Goal: Task Accomplishment & Management: Manage account settings

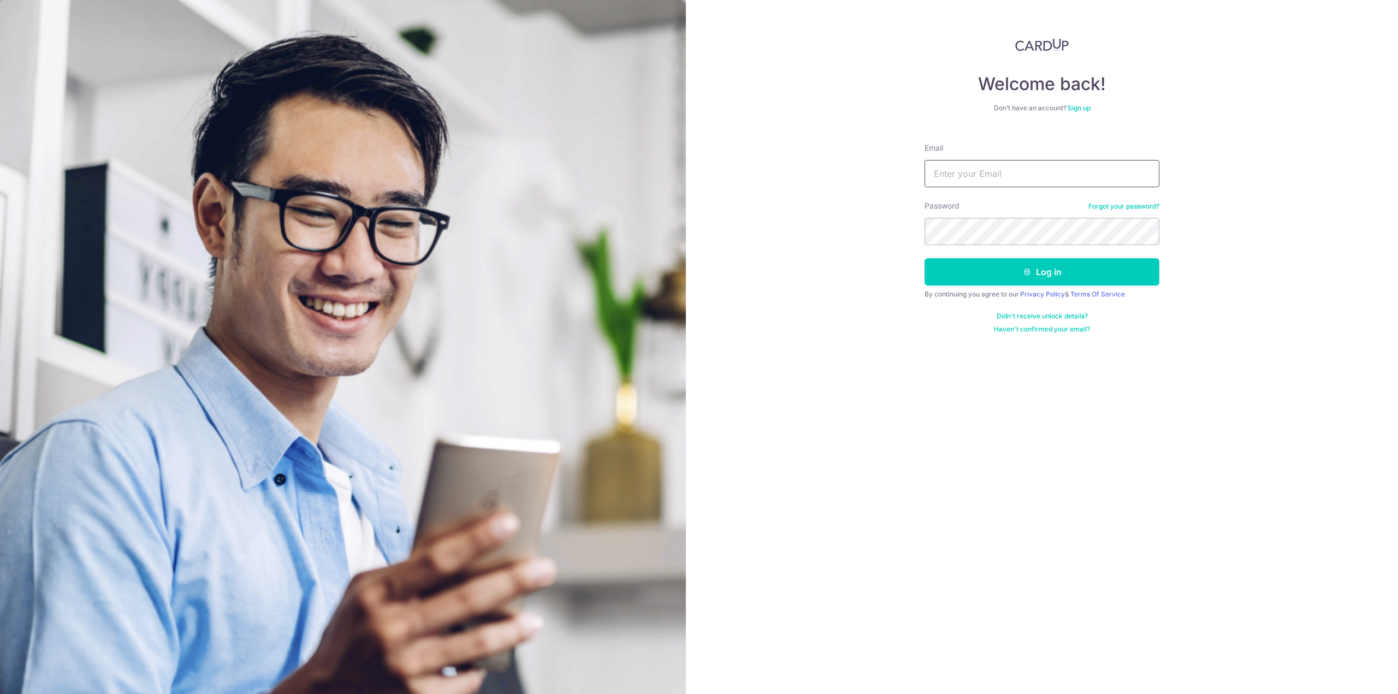
click at [971, 177] on input "Email" at bounding box center [1041, 173] width 235 height 27
type input "[DOMAIN_NAME][EMAIL_ADDRESS][DOMAIN_NAME]"
click at [924, 258] on button "Log in" at bounding box center [1041, 271] width 235 height 27
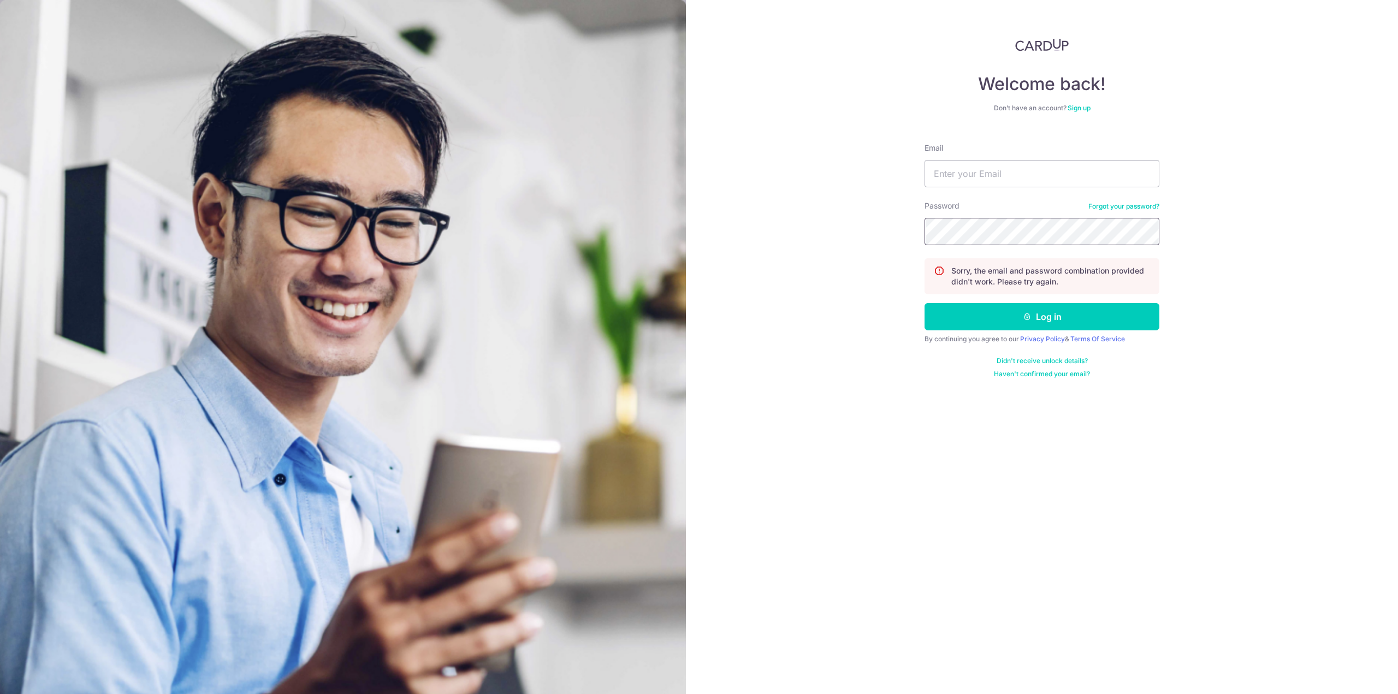
click at [924, 303] on button "Log in" at bounding box center [1041, 316] width 235 height 27
click at [1146, 203] on link "Forgot your password?" at bounding box center [1123, 206] width 71 height 9
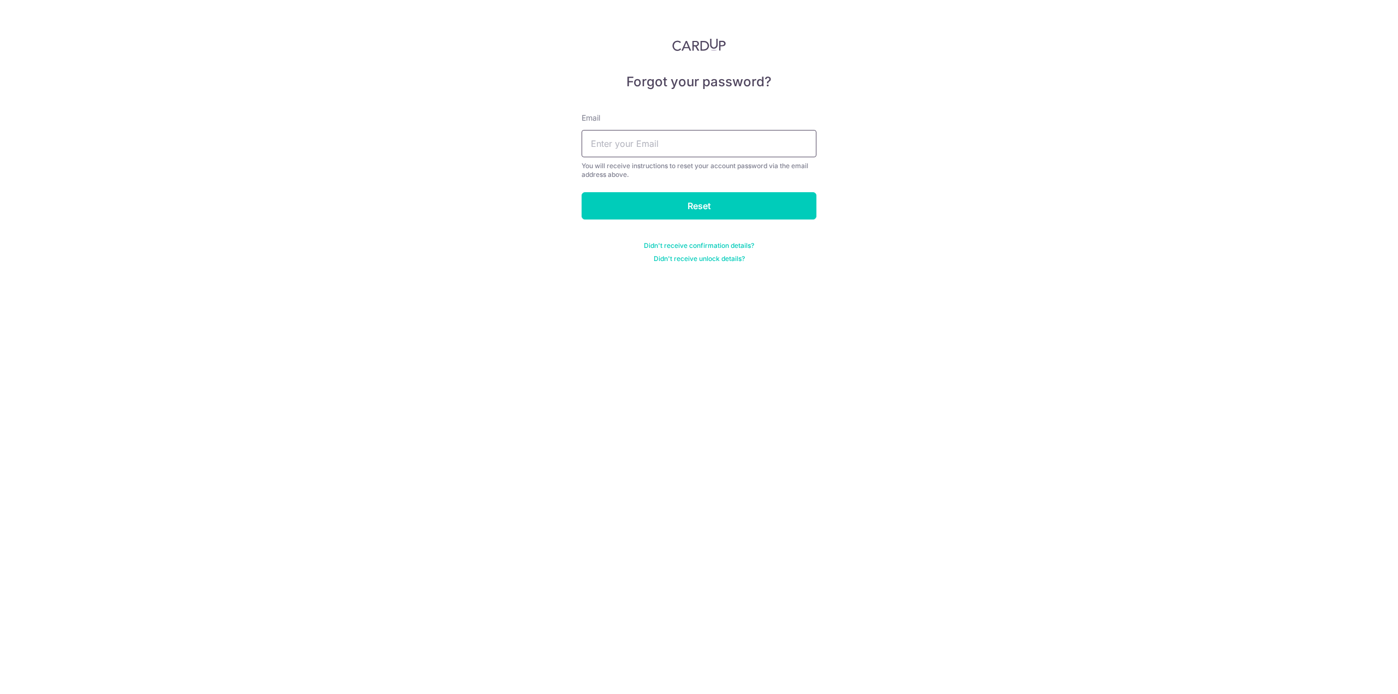
click at [649, 143] on input "text" at bounding box center [699, 143] width 235 height 27
type input "[DOMAIN_NAME][EMAIL_ADDRESS][DOMAIN_NAME]"
click at [666, 201] on input "Reset" at bounding box center [699, 205] width 235 height 27
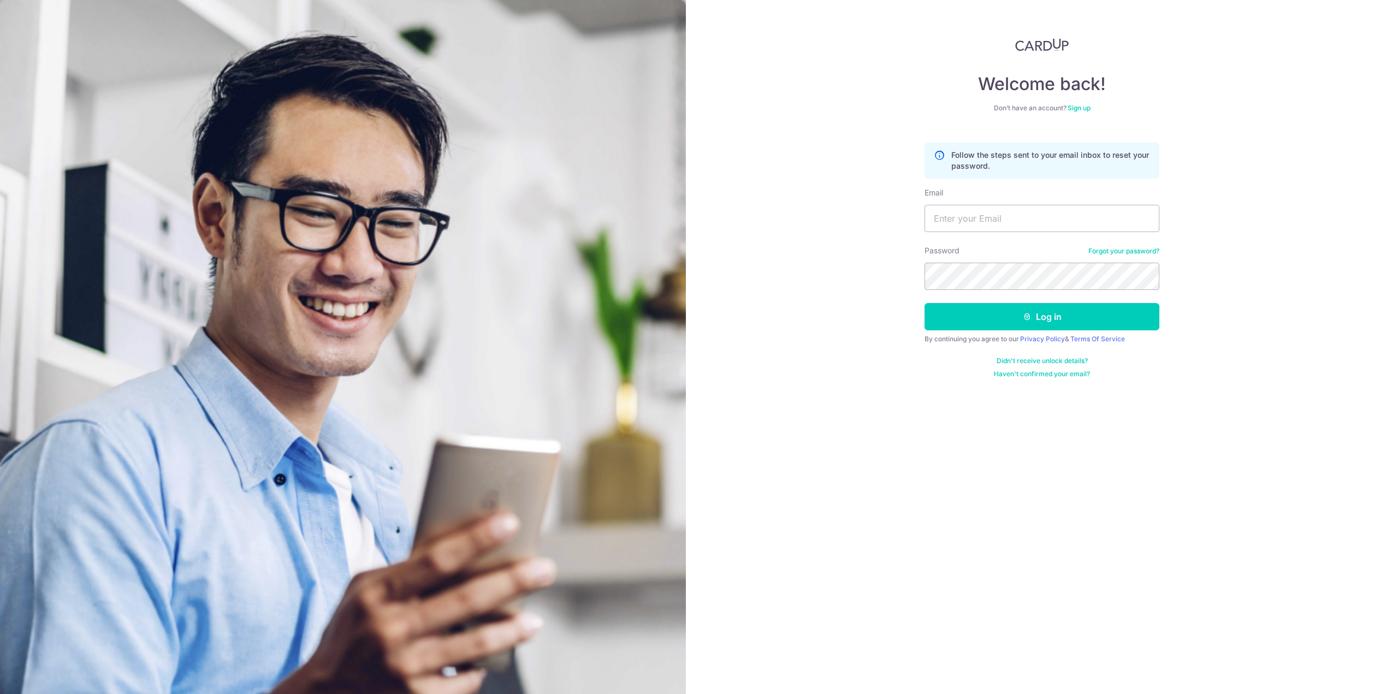
click at [1078, 110] on link "Sign up" at bounding box center [1079, 108] width 23 height 8
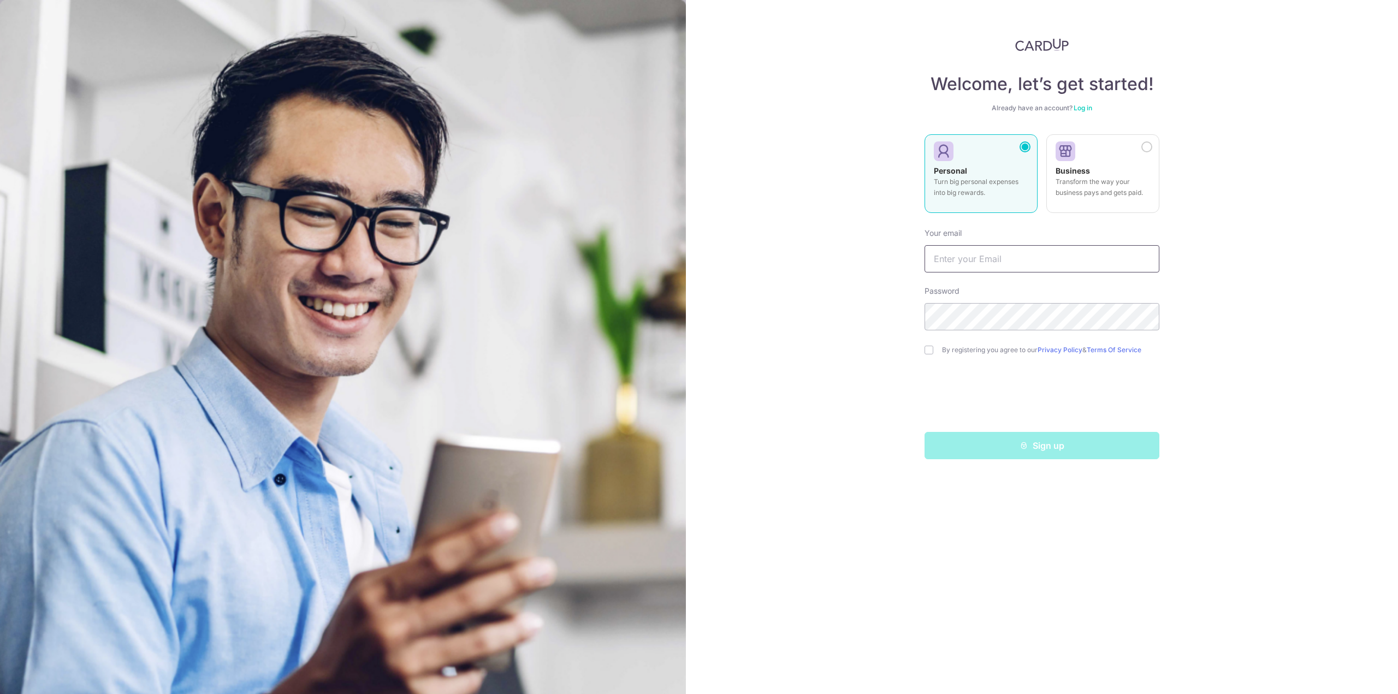
click at [987, 260] on input "text" at bounding box center [1041, 258] width 235 height 27
type input "[DOMAIN_NAME][EMAIL_ADDRESS][DOMAIN_NAME]"
click at [933, 351] on input "checkbox" at bounding box center [928, 350] width 9 height 9
checkbox input "true"
click at [788, 279] on div "Welcome, let’s get started! Already have an account? Log in Personal Turn big p…" at bounding box center [1042, 347] width 712 height 694
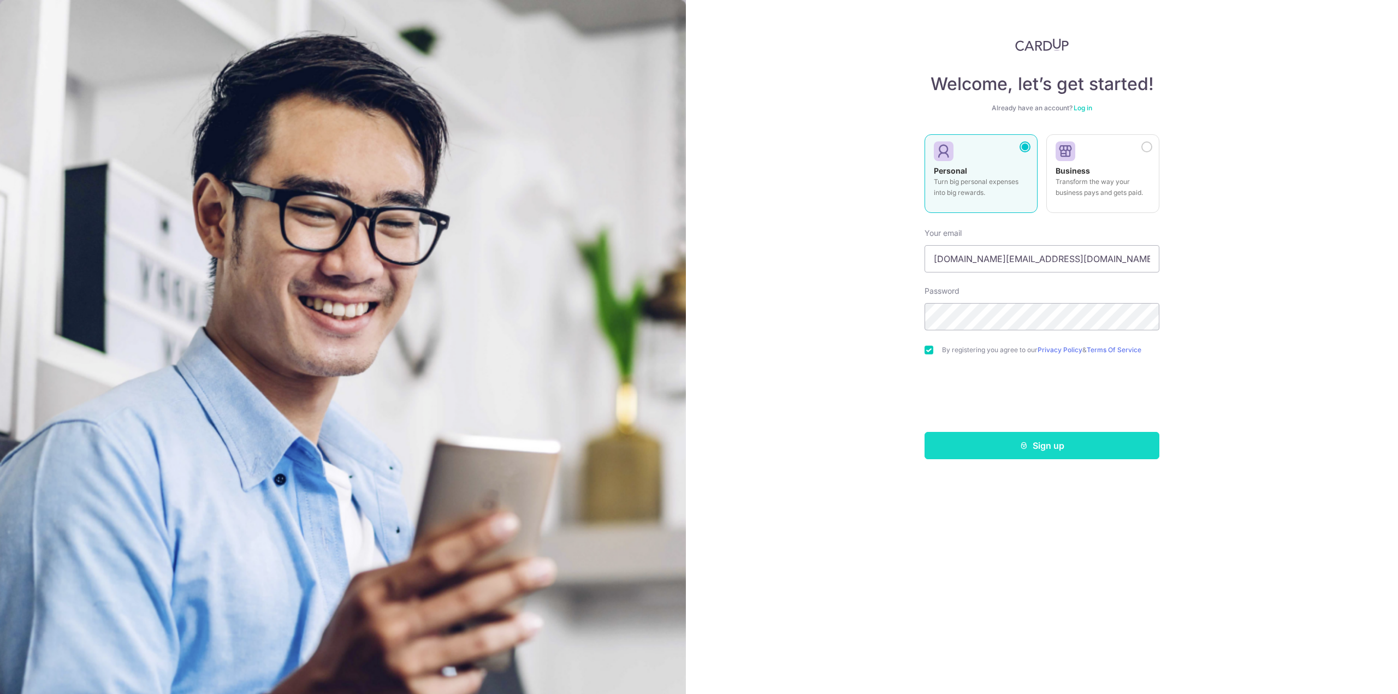
click at [1083, 445] on button "Sign up" at bounding box center [1041, 445] width 235 height 27
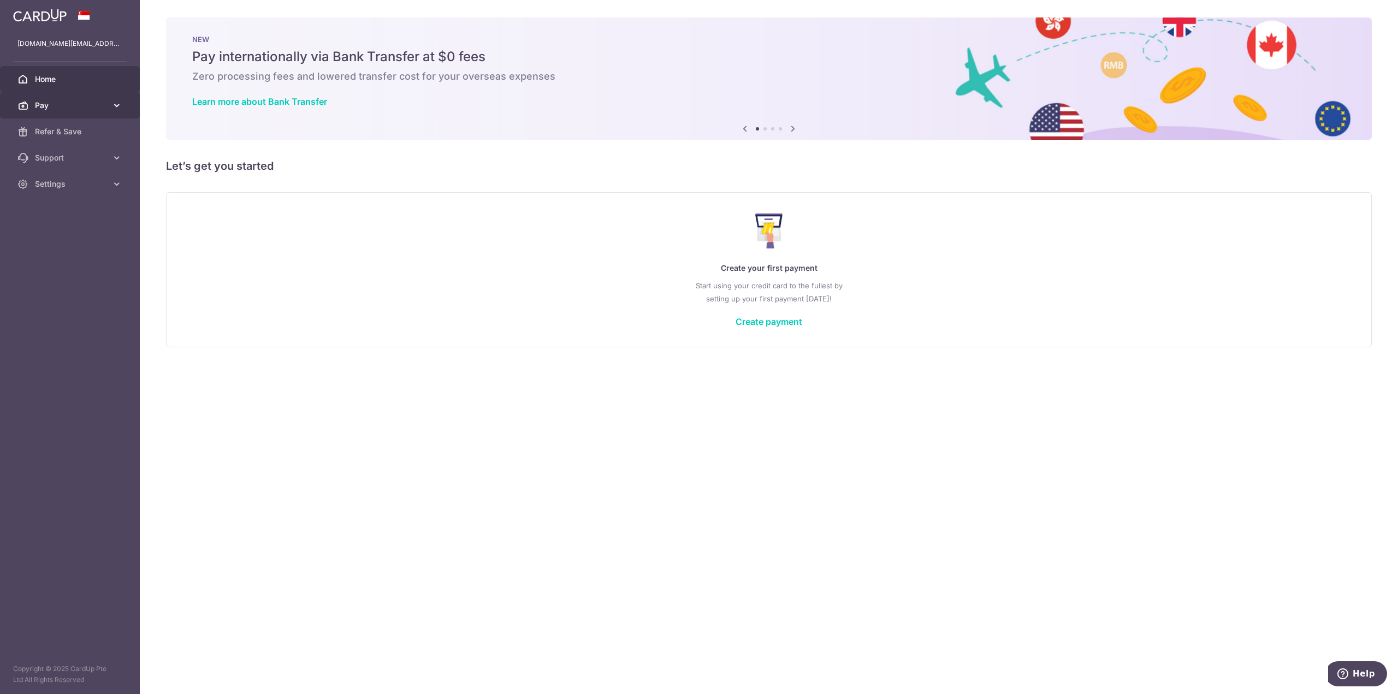
click at [107, 110] on link "Pay" at bounding box center [70, 105] width 140 height 26
click at [91, 253] on span "Support" at bounding box center [71, 250] width 72 height 11
click at [92, 286] on link "Settings" at bounding box center [70, 276] width 140 height 26
click at [70, 304] on span "Account" at bounding box center [71, 302] width 72 height 11
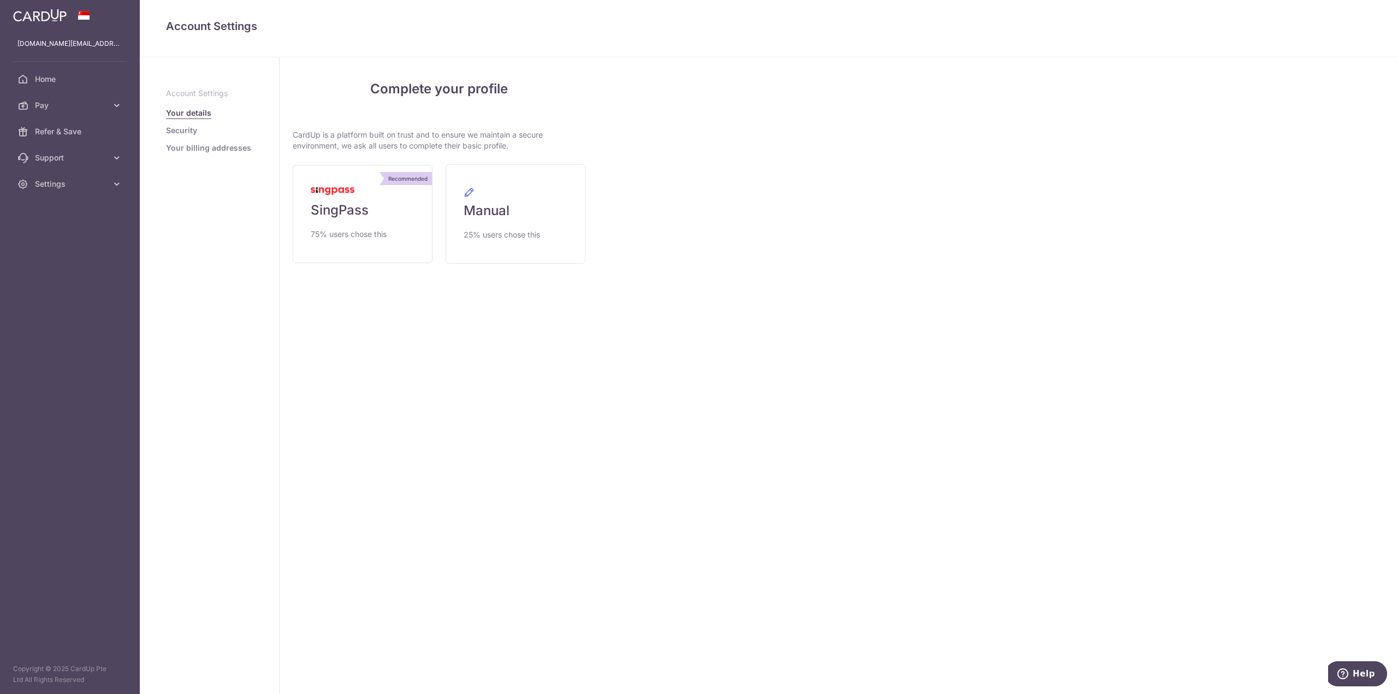
drag, startPoint x: 389, startPoint y: 140, endPoint x: 542, endPoint y: 143, distance: 152.4
click at [542, 143] on p "CardUp is a platform built on trust and to ensure we maintain a secure environm…" at bounding box center [439, 140] width 293 height 22
click at [727, 149] on div "My Details Please provide your full name as per your NRIC/ FIN for verification…" at bounding box center [997, 375] width 799 height 637
click at [352, 226] on link "Recommended SingPass 75% users chose this" at bounding box center [363, 214] width 140 height 98
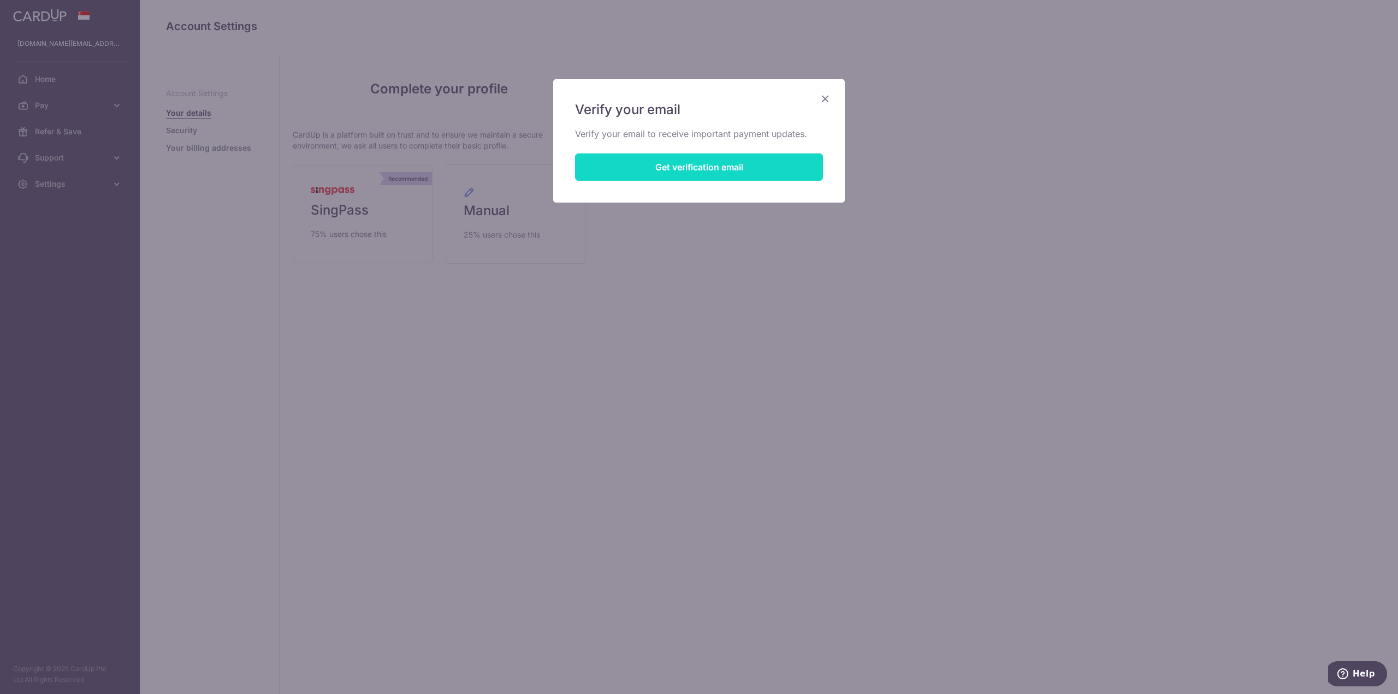
click at [756, 171] on button "Get verification email" at bounding box center [699, 166] width 248 height 27
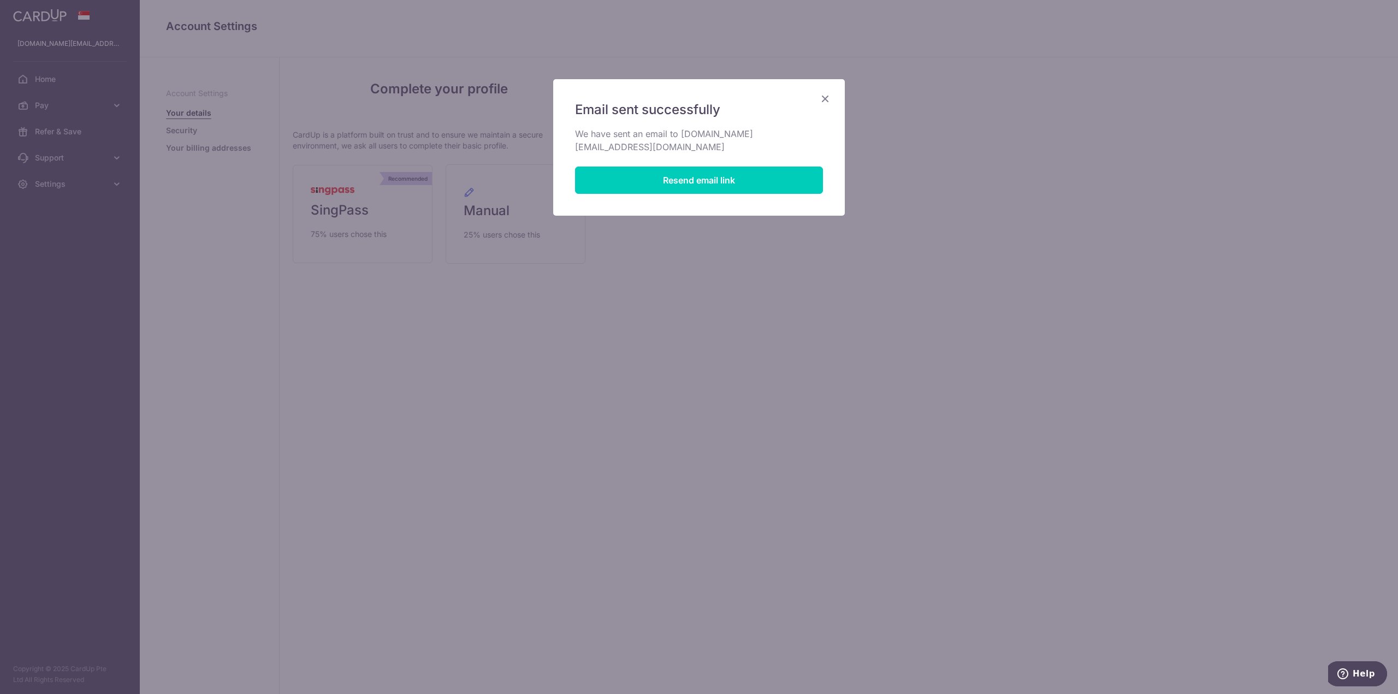
click at [828, 97] on icon "Close" at bounding box center [825, 99] width 13 height 14
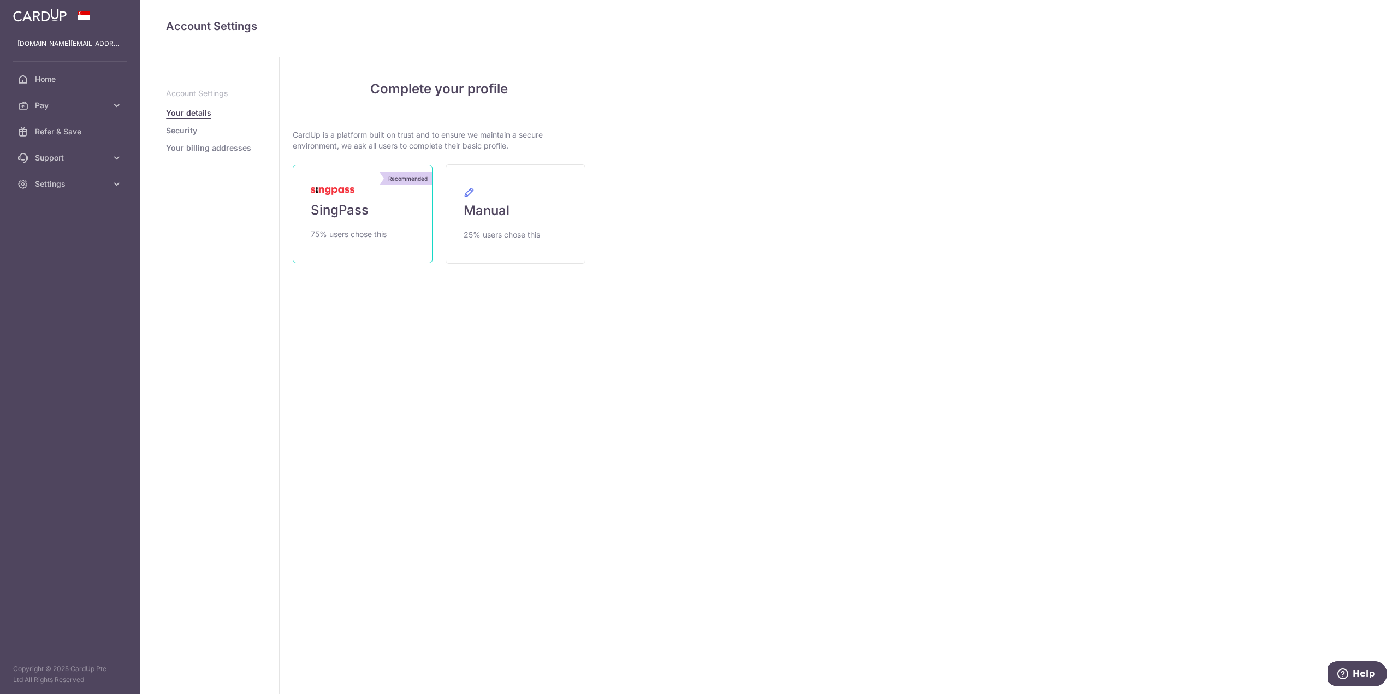
click at [366, 226] on link "Recommended SingPass 75% users chose this" at bounding box center [363, 214] width 140 height 98
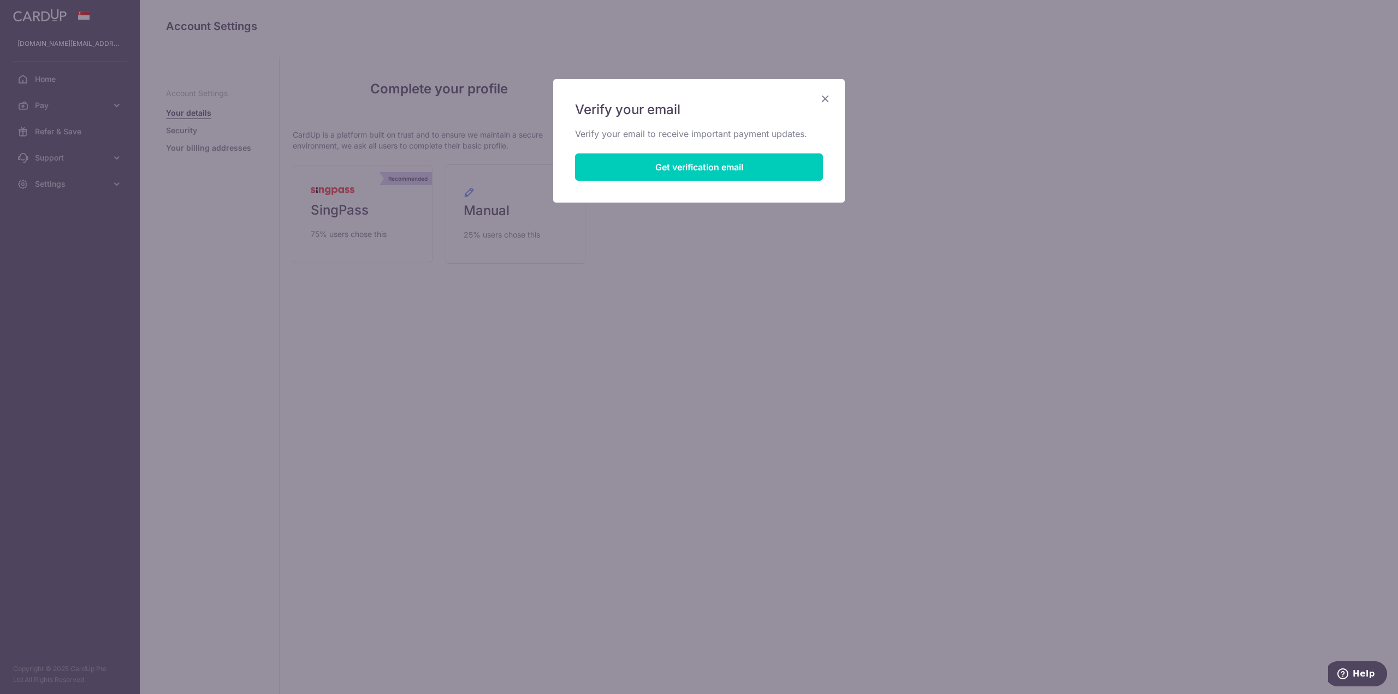
click at [826, 98] on icon "Close" at bounding box center [825, 99] width 13 height 14
